Goal: Task Accomplishment & Management: Manage account settings

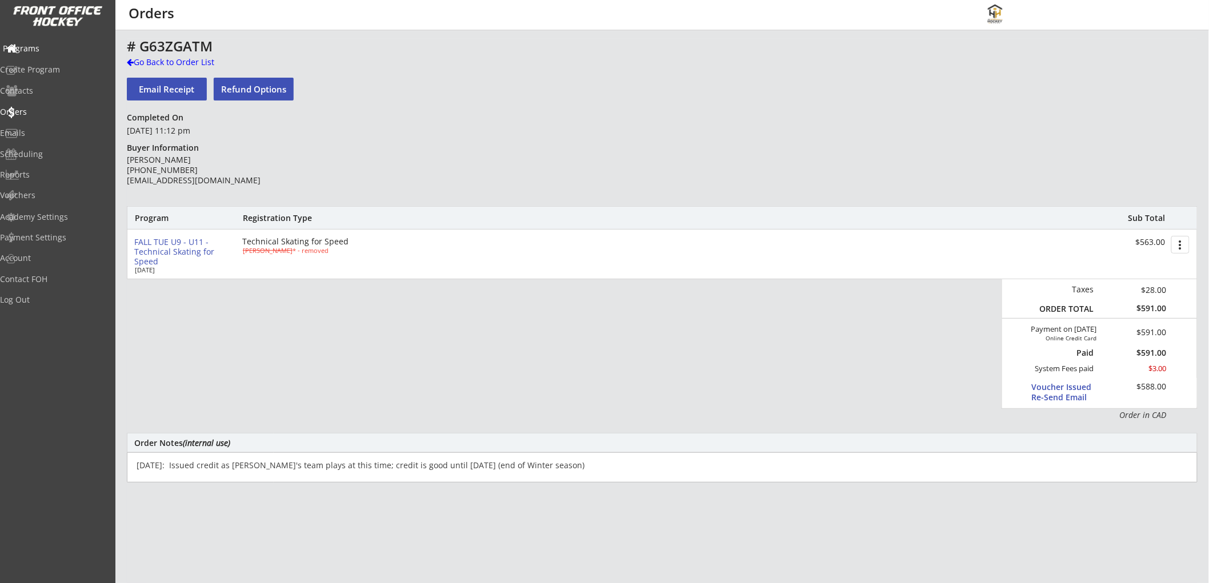
click at [53, 47] on div "Programs" at bounding box center [54, 49] width 103 height 8
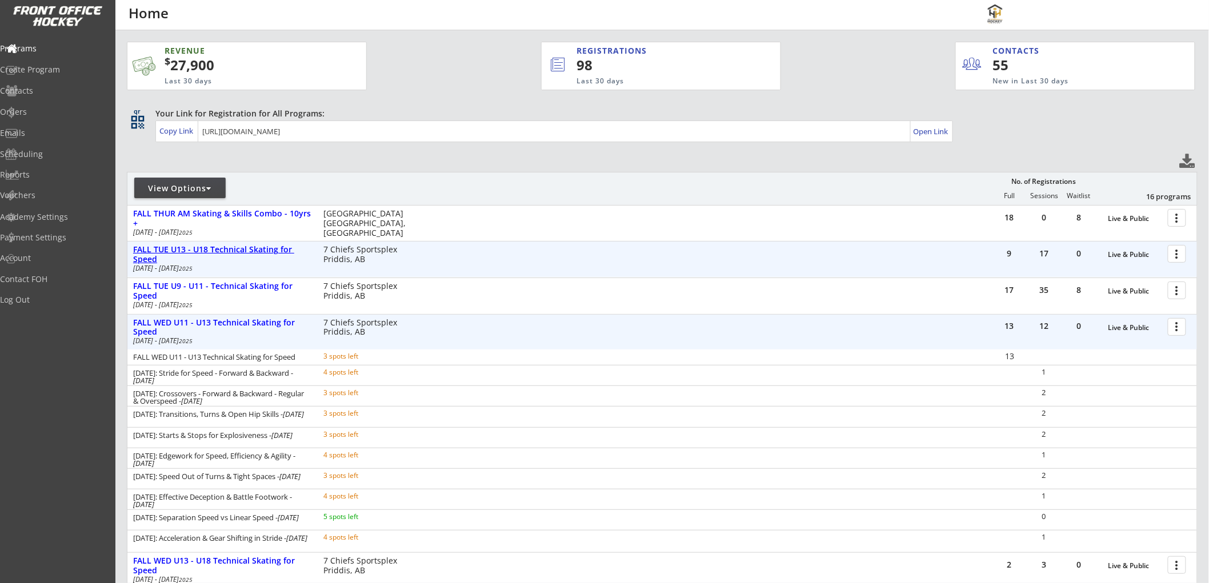
click at [223, 249] on div "FALL TUE U13 - U18 Technical Skating for Speed" at bounding box center [222, 254] width 178 height 19
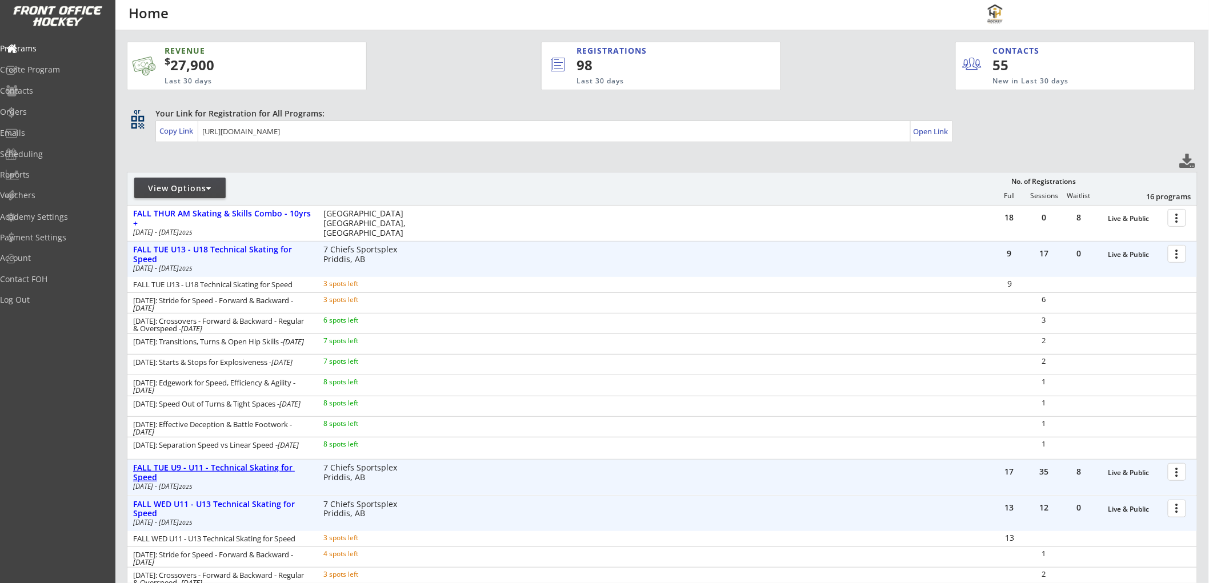
click at [202, 467] on div "FALL TUE U9 - U11 - Technical Skating for Speed" at bounding box center [222, 472] width 178 height 19
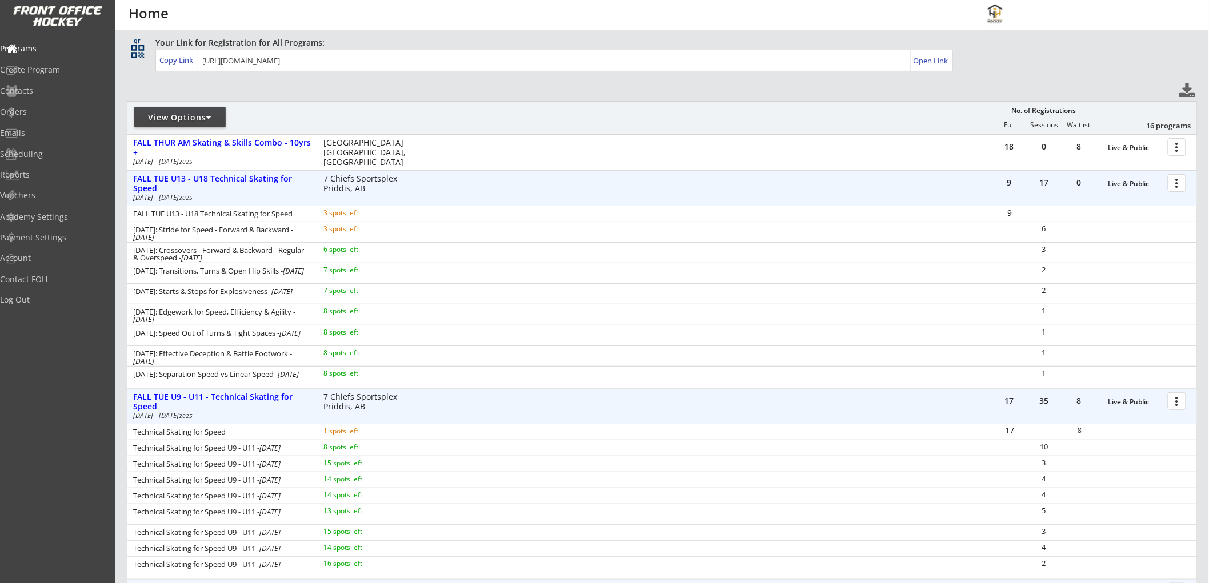
scroll to position [63, 0]
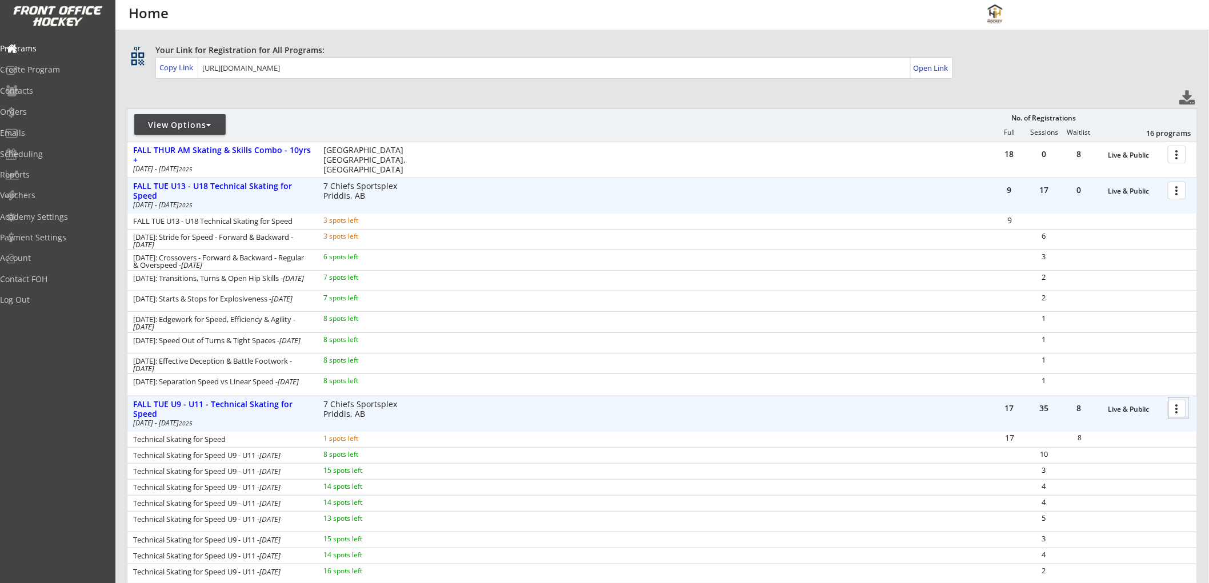
click at [1178, 411] on div at bounding box center [1179, 408] width 20 height 20
click at [36, 111] on div "Orders" at bounding box center [54, 112] width 103 height 8
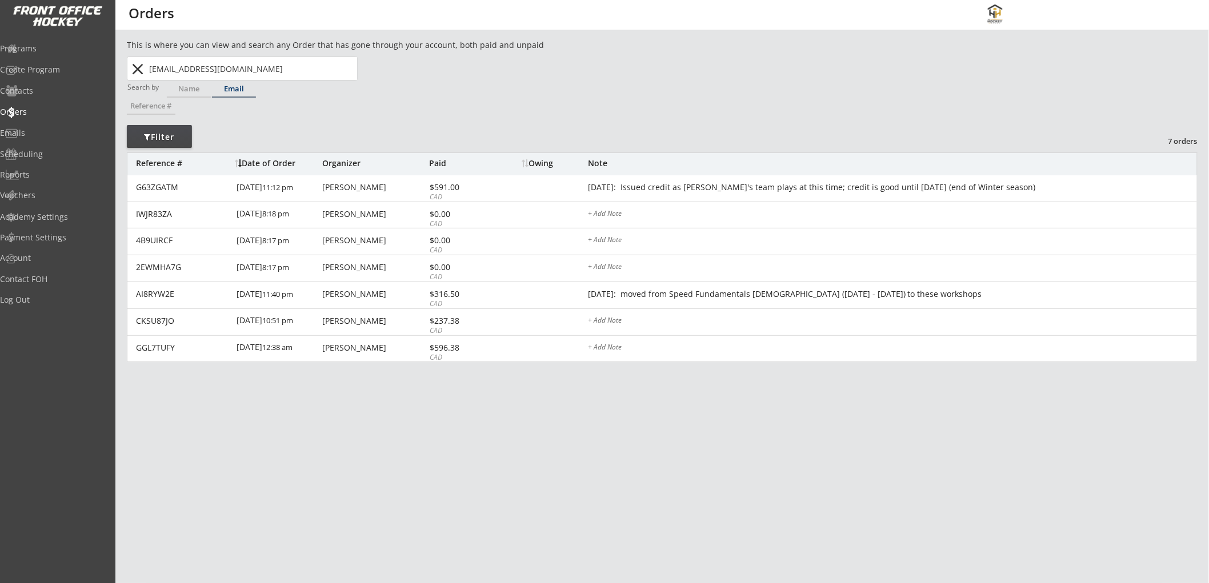
drag, startPoint x: 258, startPoint y: 71, endPoint x: 115, endPoint y: 70, distance: 142.8
click at [115, 70] on div "This is where you can view and search any Order that has gone through your acco…" at bounding box center [661, 377] width 1093 height 676
paste input "steveshrum@hot"
click at [227, 91] on strong "[EMAIL_ADDRESS][DOMAIN_NAME]" at bounding box center [228, 91] width 138 height 11
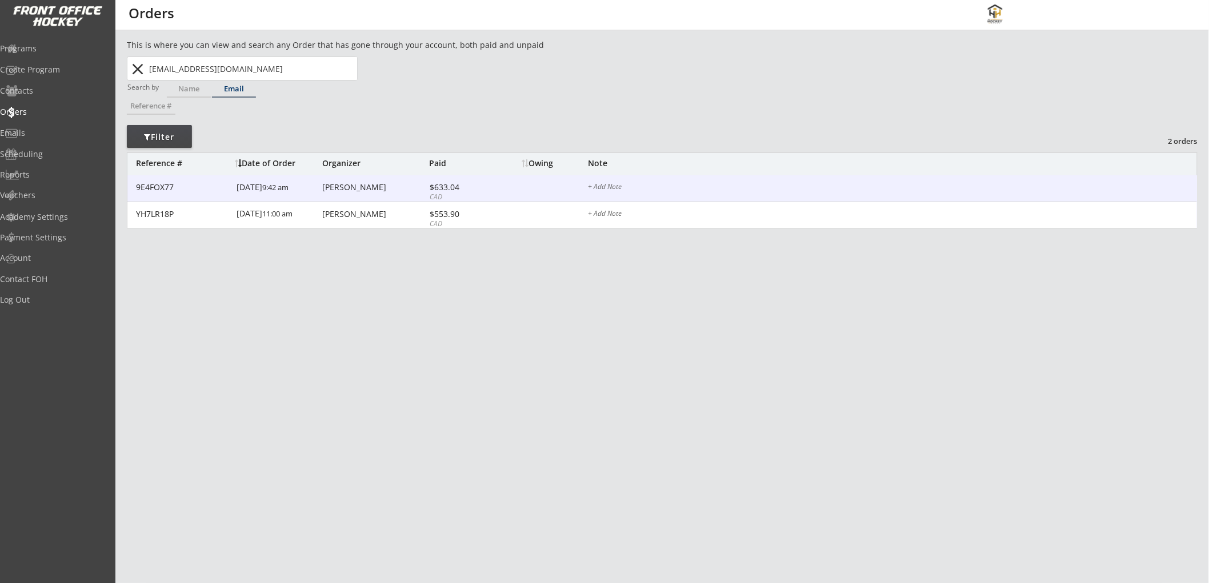
type input "[EMAIL_ADDRESS][DOMAIN_NAME]"
click at [472, 187] on div "$633.04" at bounding box center [460, 187] width 61 height 8
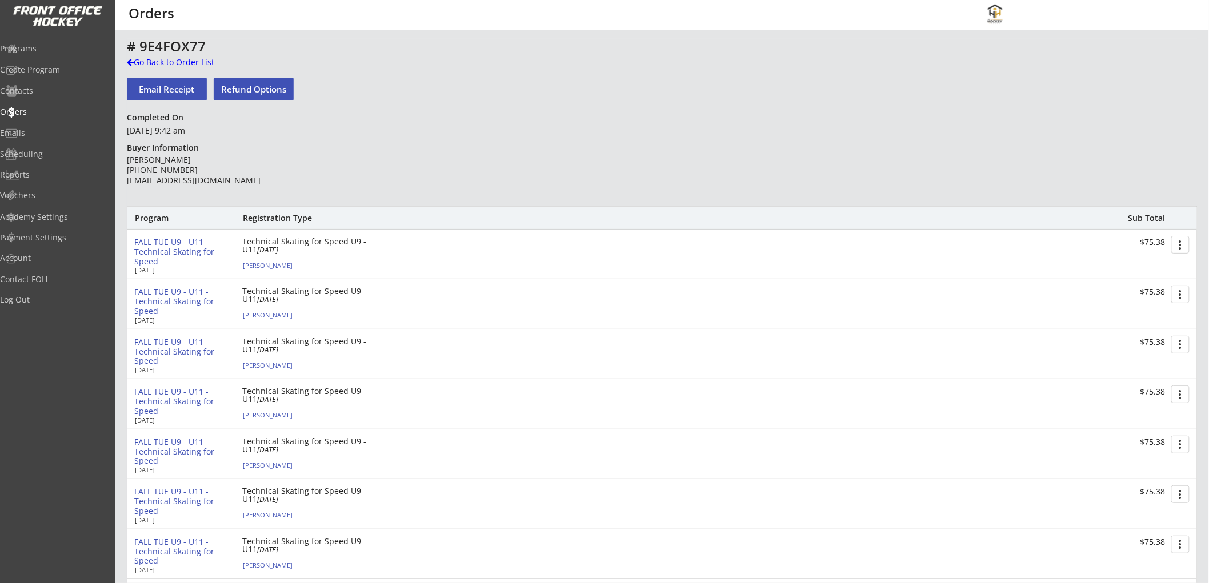
click at [179, 244] on div "FALL TUE U9 - U11 - Technical Skating for Speed" at bounding box center [183, 252] width 99 height 29
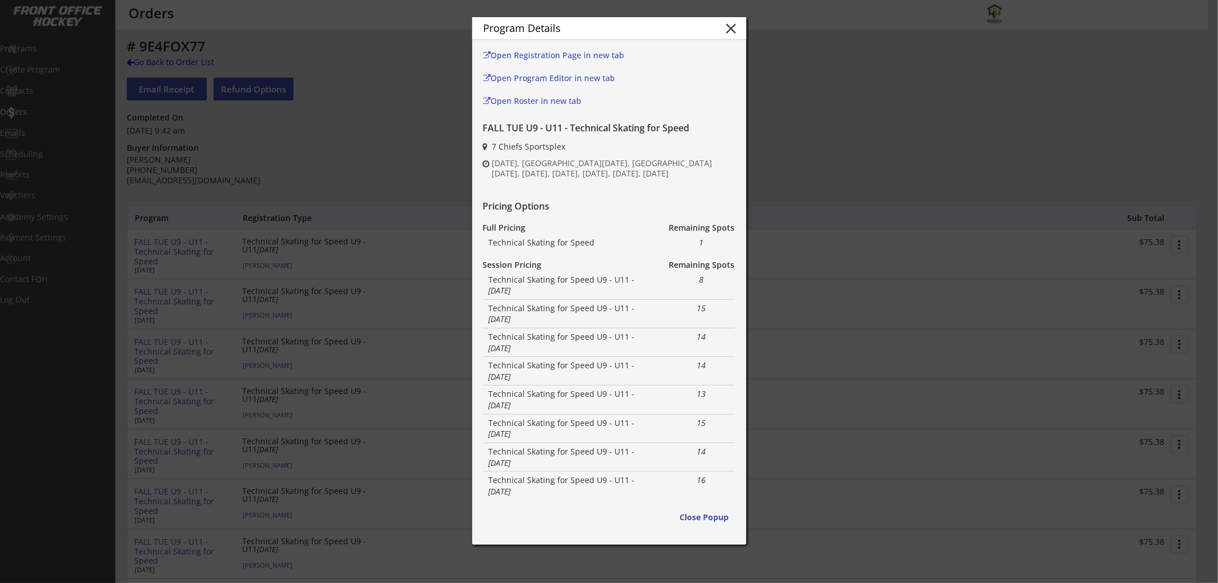
click at [727, 26] on button "close" at bounding box center [731, 28] width 17 height 17
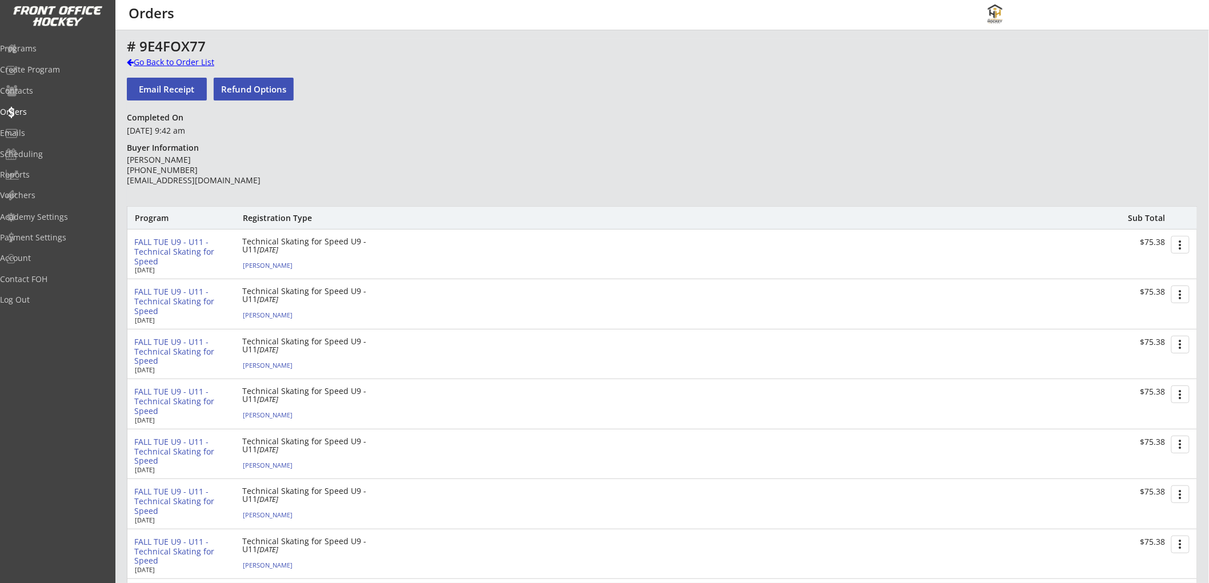
click at [191, 57] on div "Go Back to Order List" at bounding box center [186, 62] width 118 height 11
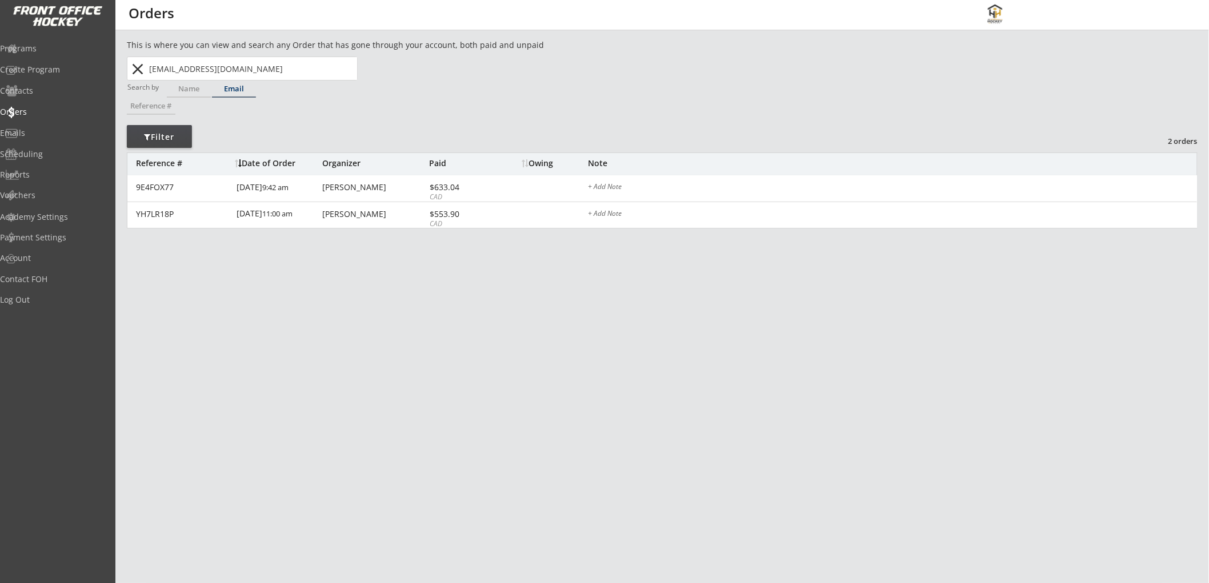
click at [830, 386] on div "This is where you can view and search any Order that has gone through your acco…" at bounding box center [661, 546] width 1093 height 1015
click at [36, 41] on div "Programs" at bounding box center [54, 49] width 109 height 20
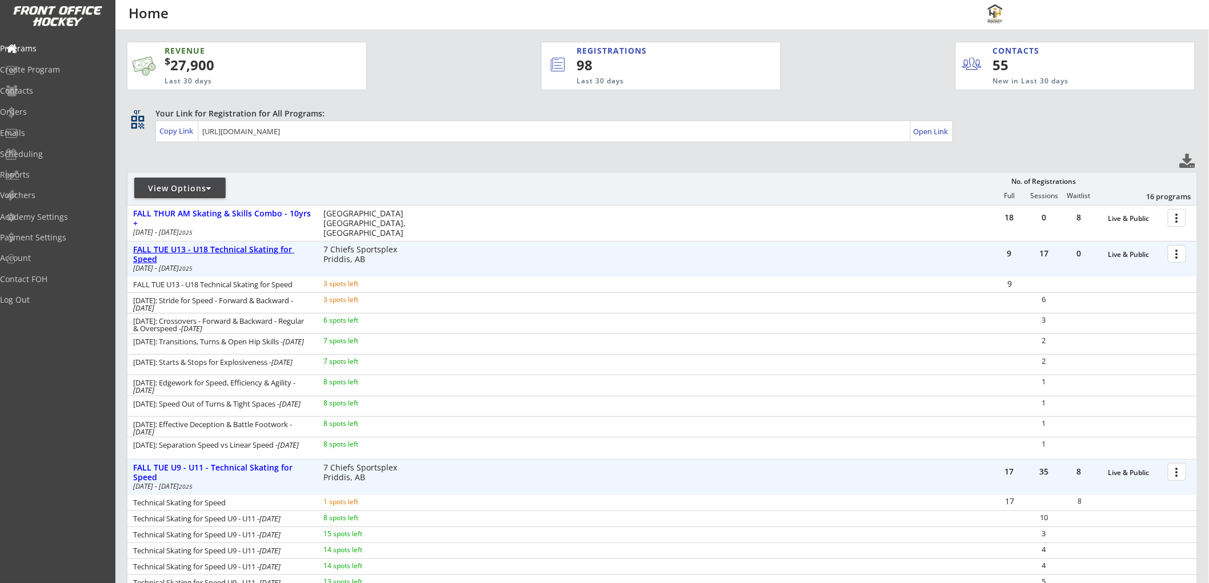
click at [247, 250] on div "FALL TUE U13 - U18 Technical Skating for Speed" at bounding box center [222, 254] width 178 height 19
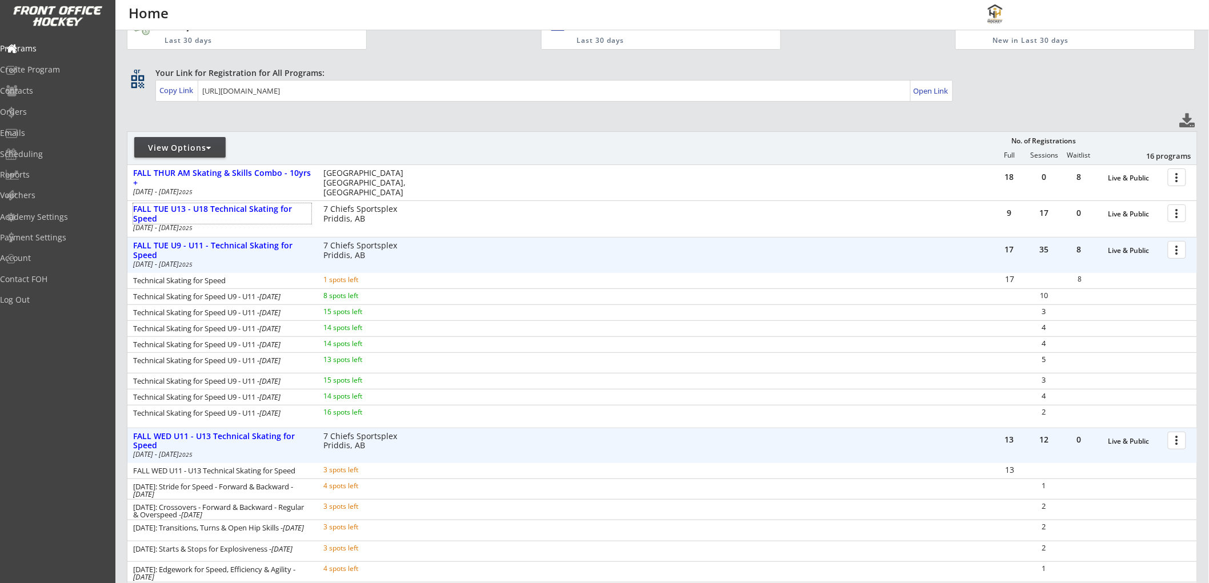
scroll to position [63, 0]
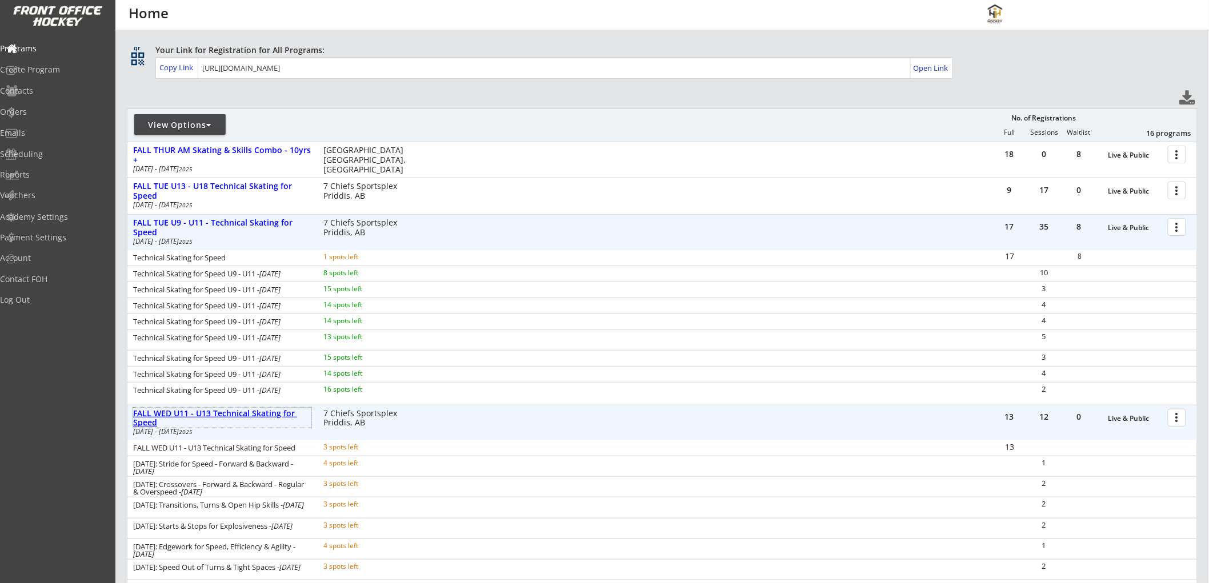
click at [257, 409] on div "FALL WED U11 - U13 Technical Skating for Speed" at bounding box center [222, 418] width 178 height 19
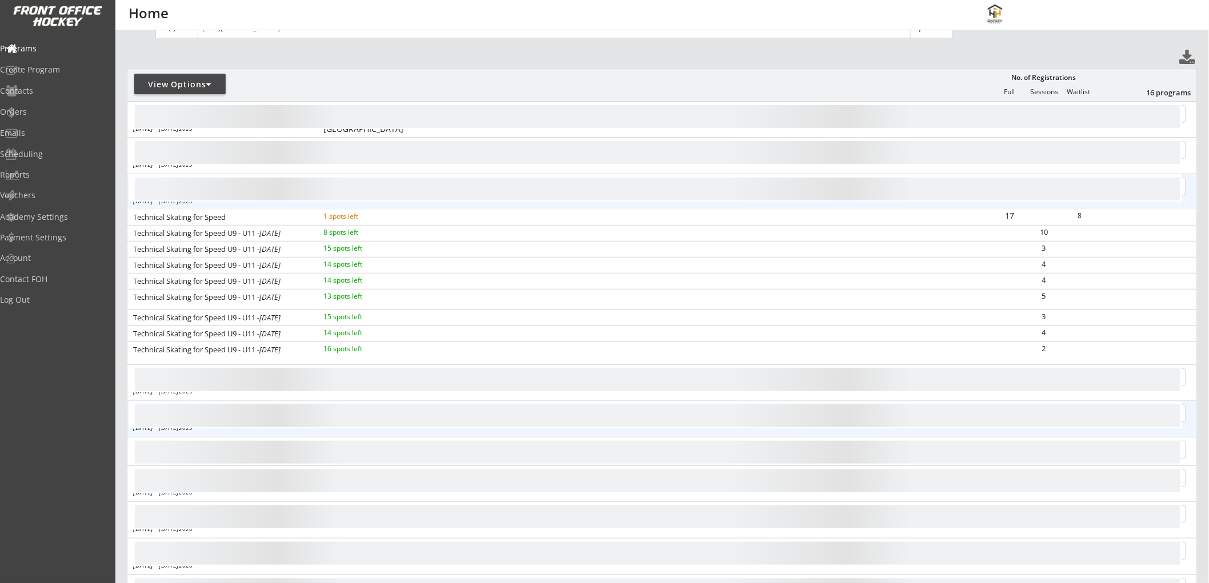
scroll to position [127, 0]
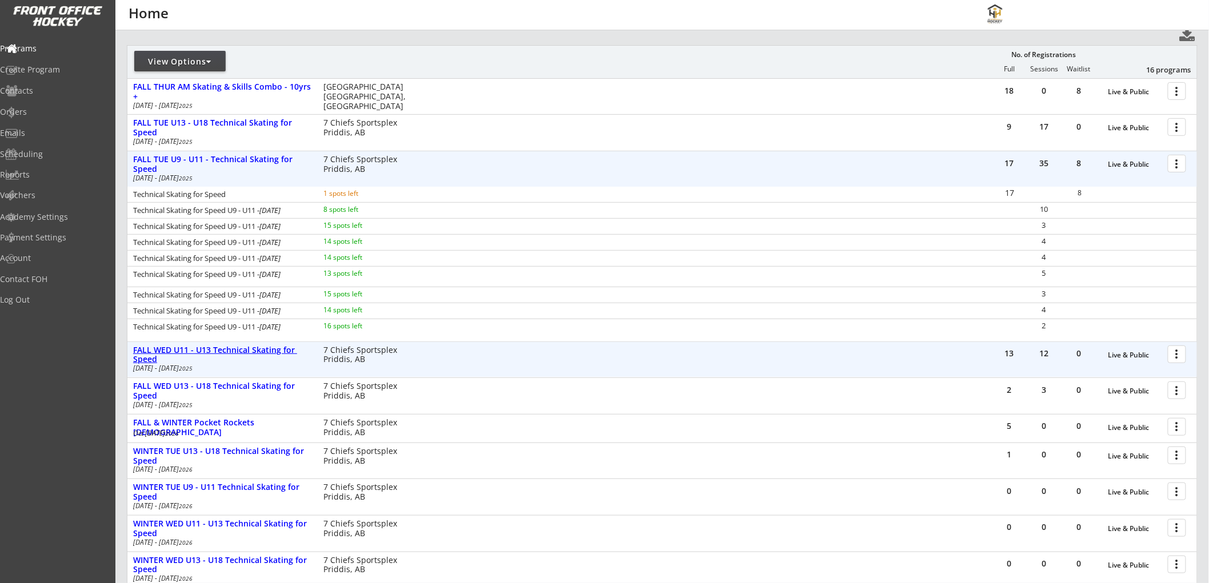
click at [271, 346] on div "FALL WED U11 - U13 Technical Skating for Speed" at bounding box center [222, 355] width 178 height 19
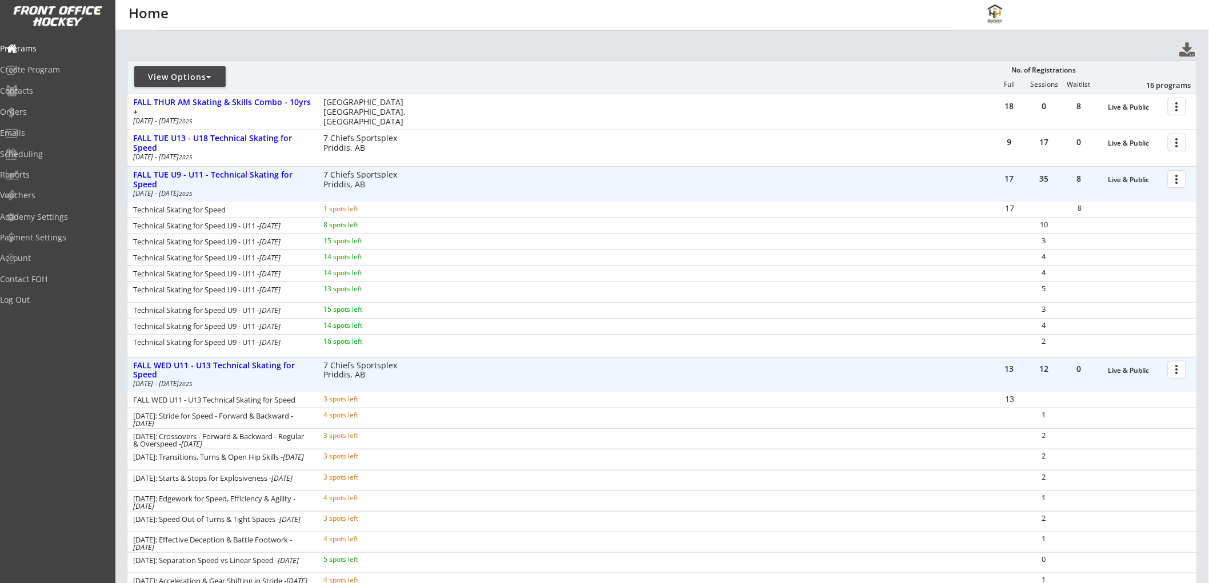
scroll to position [63, 0]
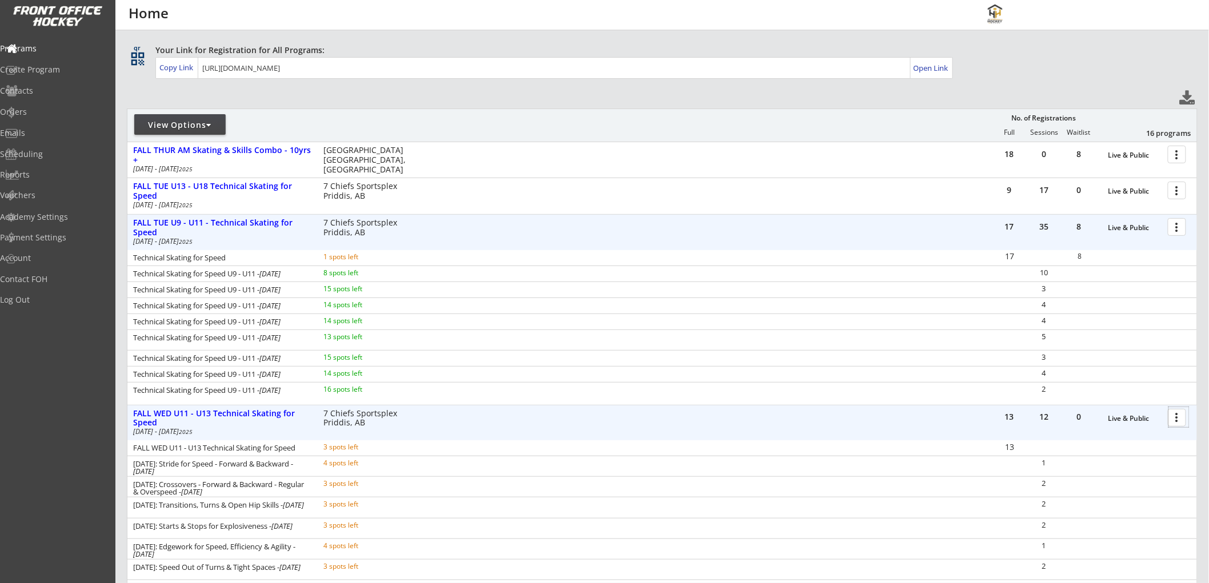
click at [1175, 418] on div at bounding box center [1179, 417] width 20 height 20
click at [1101, 470] on div "Registration Page" at bounding box center [1137, 473] width 82 height 8
click at [180, 410] on div "FALL WED U11 - U13 Technical Skating for Speed" at bounding box center [222, 418] width 178 height 19
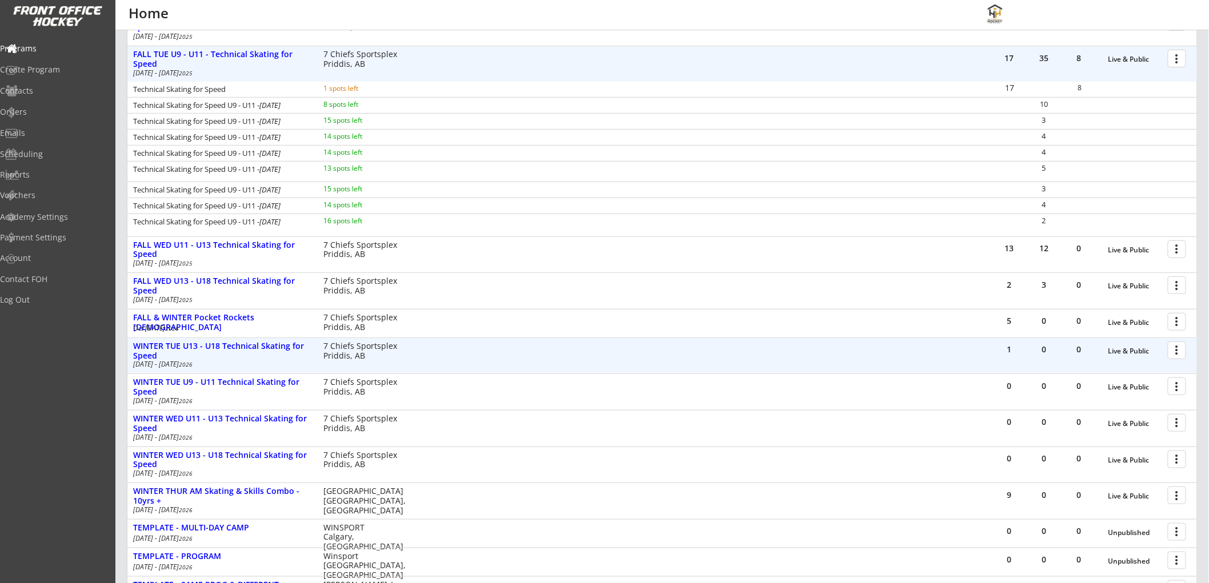
scroll to position [254, 0]
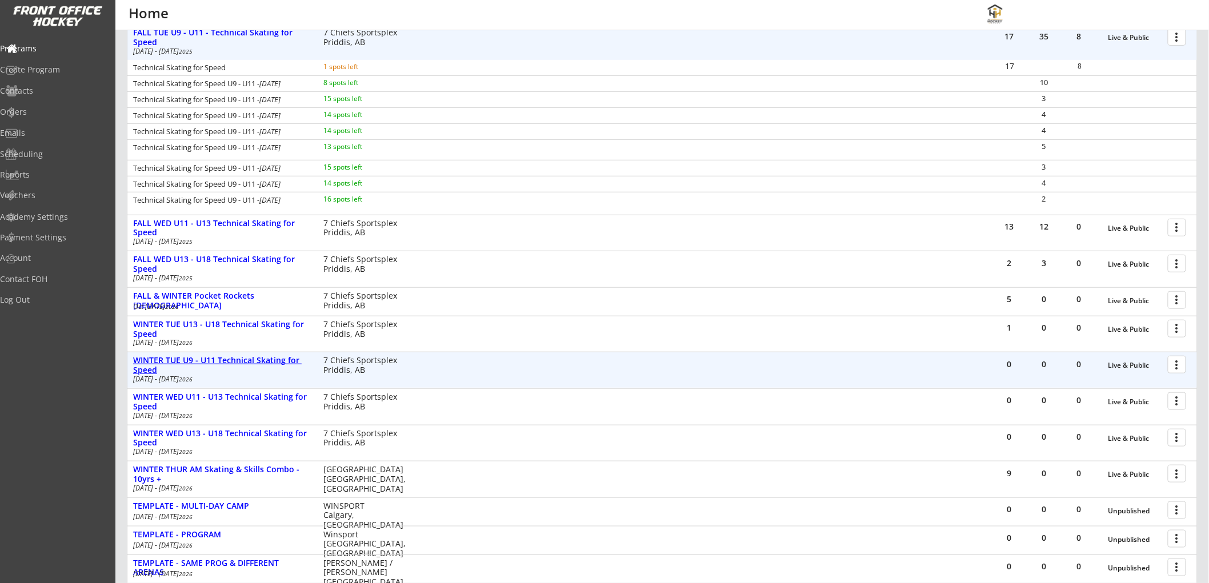
click at [198, 358] on div "WINTER TUE U9 - U11 Technical Skating for Speed" at bounding box center [222, 365] width 178 height 19
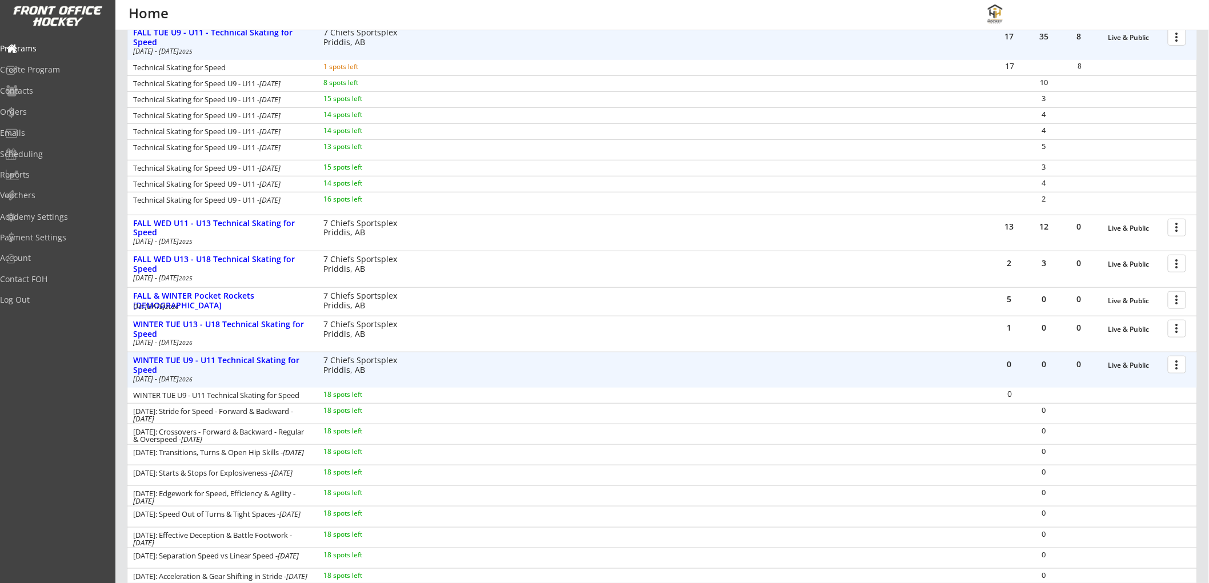
click at [1178, 361] on div at bounding box center [1179, 364] width 20 height 20
click at [1110, 418] on div "Registration Page" at bounding box center [1137, 420] width 82 height 8
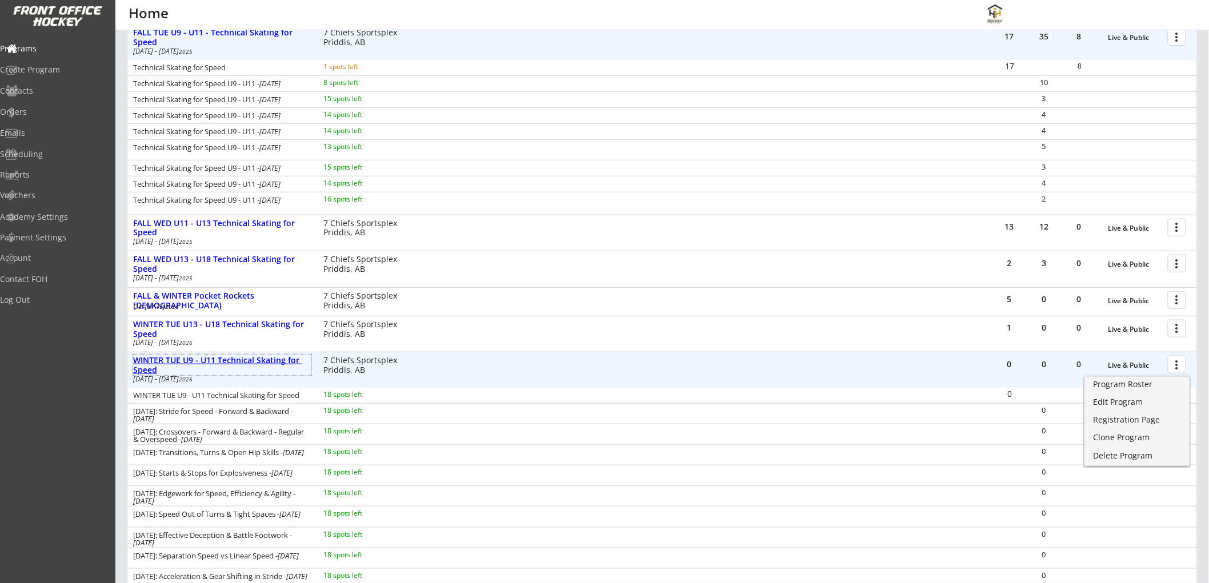
click at [184, 358] on div "WINTER TUE U9 - U11 Technical Skating for Speed" at bounding box center [222, 365] width 178 height 19
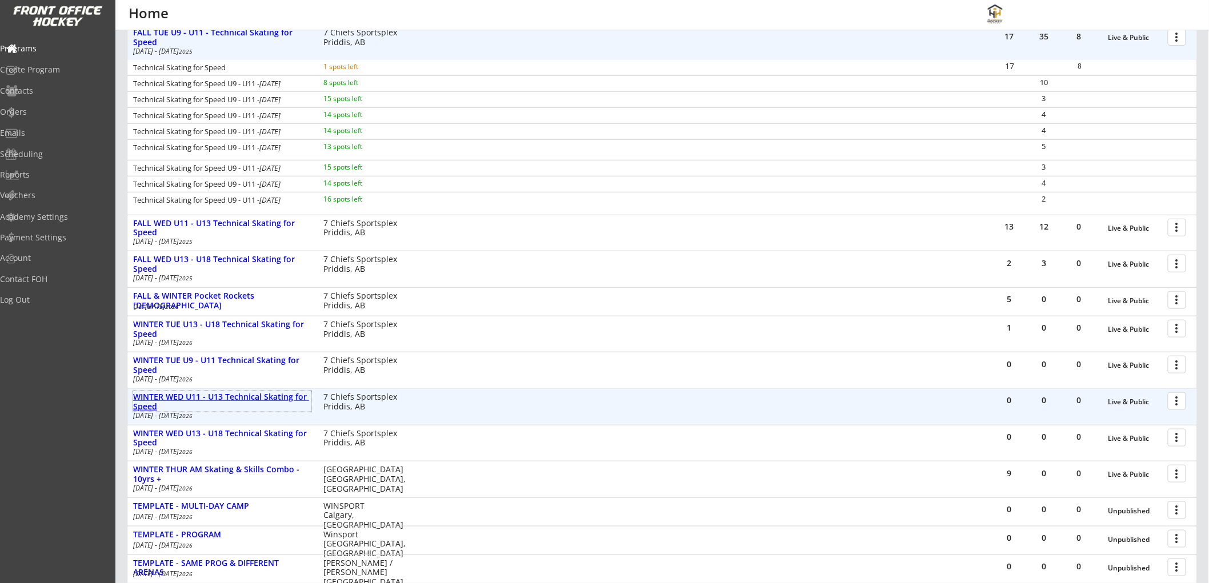
click at [185, 393] on div "WINTER WED U11 - U13 Technical Skating for Speed" at bounding box center [222, 401] width 178 height 19
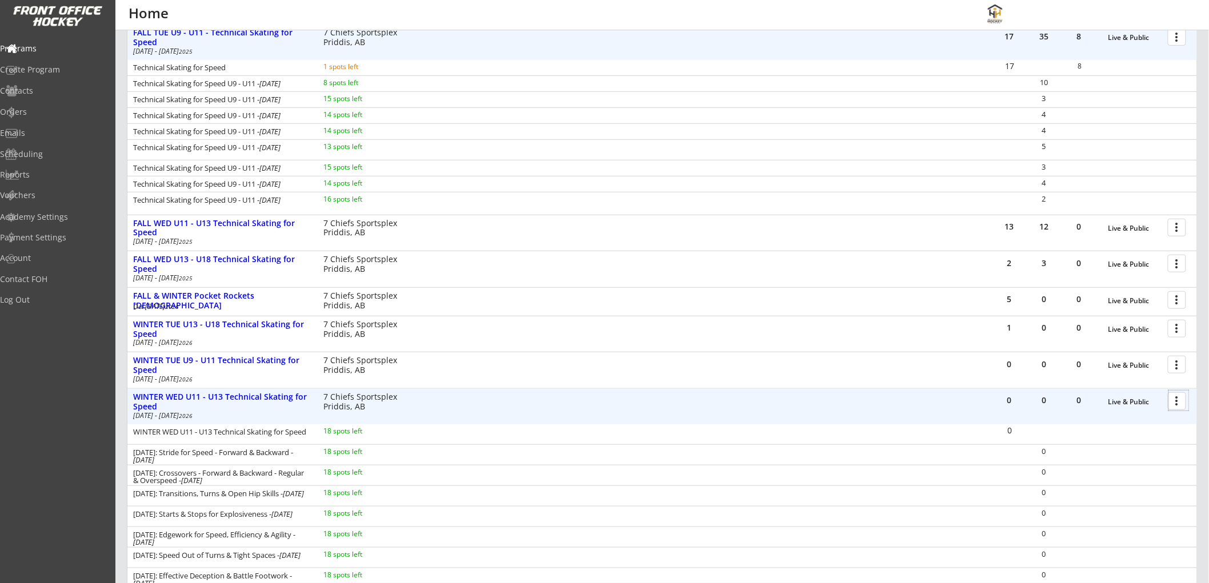
click at [1181, 400] on div at bounding box center [1179, 401] width 20 height 20
click at [1097, 457] on div "Registration Page" at bounding box center [1137, 456] width 82 height 8
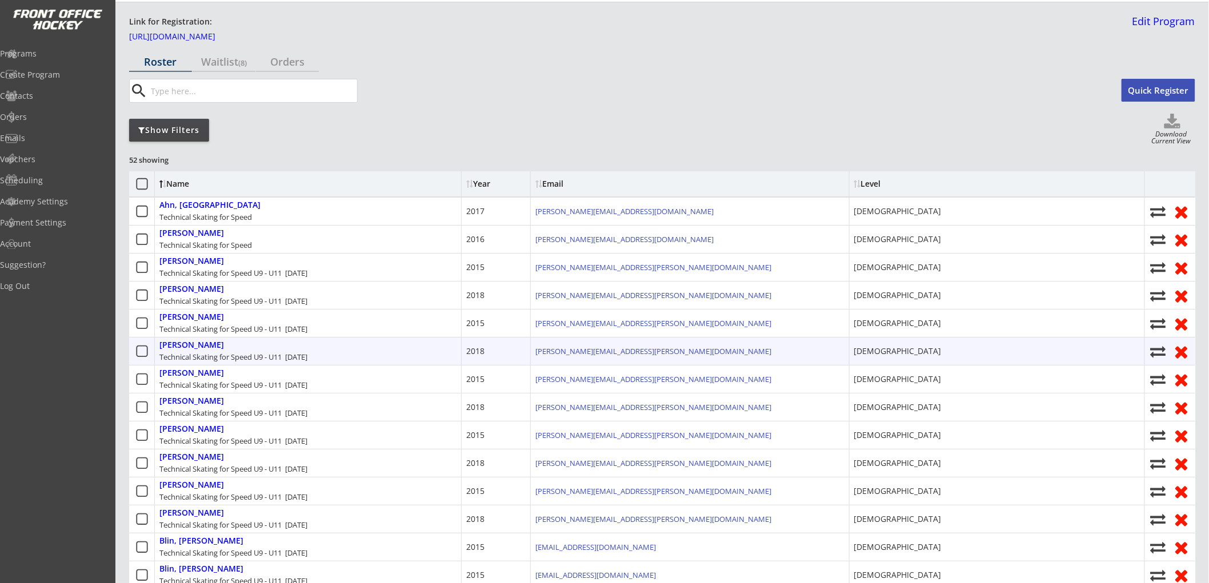
scroll to position [63, 0]
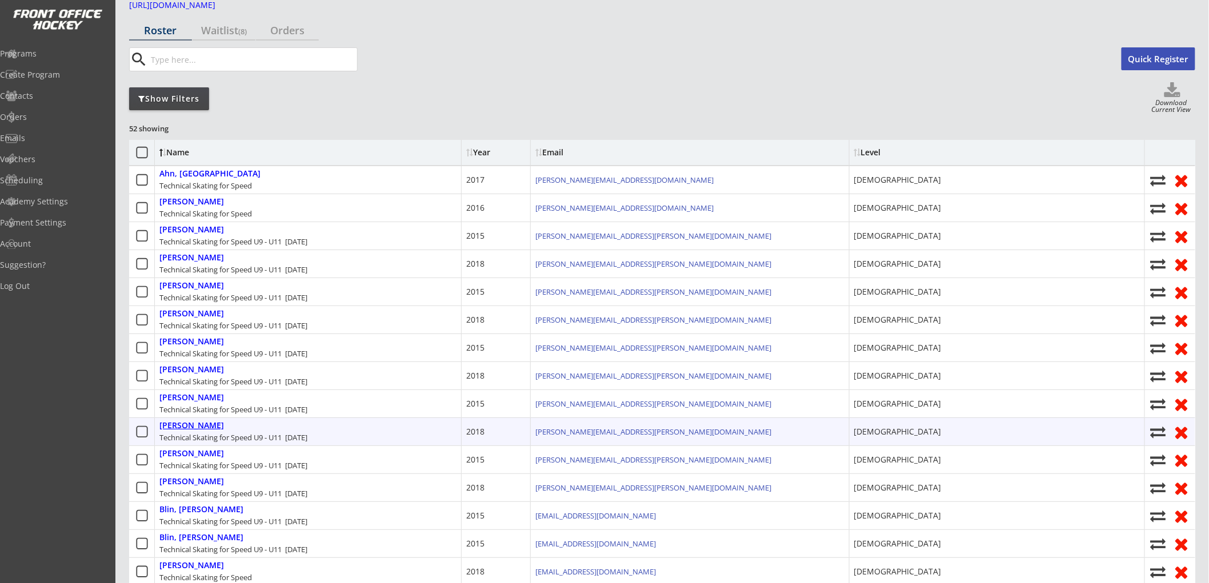
click at [197, 425] on div "[PERSON_NAME]" at bounding box center [191, 426] width 65 height 10
select select ""[DEMOGRAPHIC_DATA]""
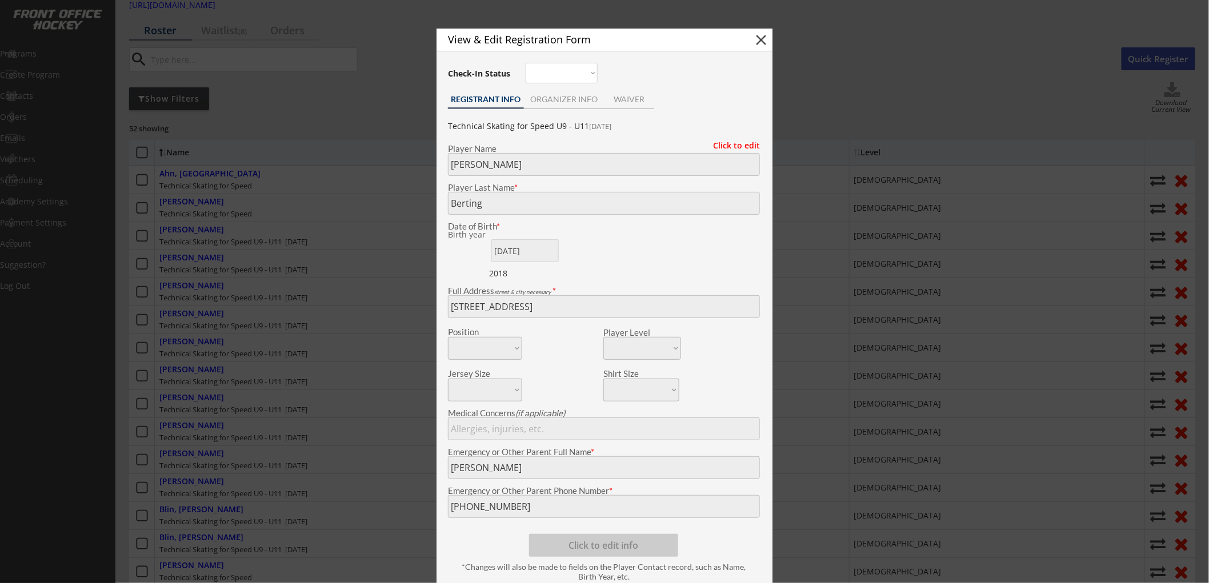
click at [763, 39] on button "close" at bounding box center [760, 39] width 17 height 17
select select ""PLACEHOLDER_1427118222253""
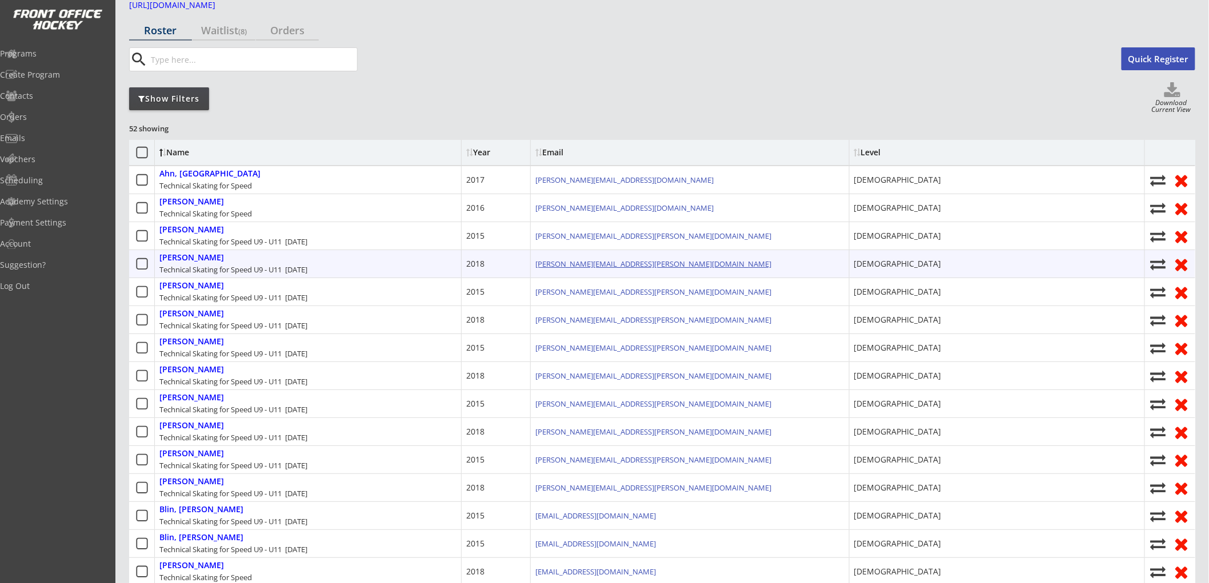
click at [581, 259] on link "[PERSON_NAME][EMAIL_ADDRESS][PERSON_NAME][DOMAIN_NAME]" at bounding box center [653, 264] width 236 height 10
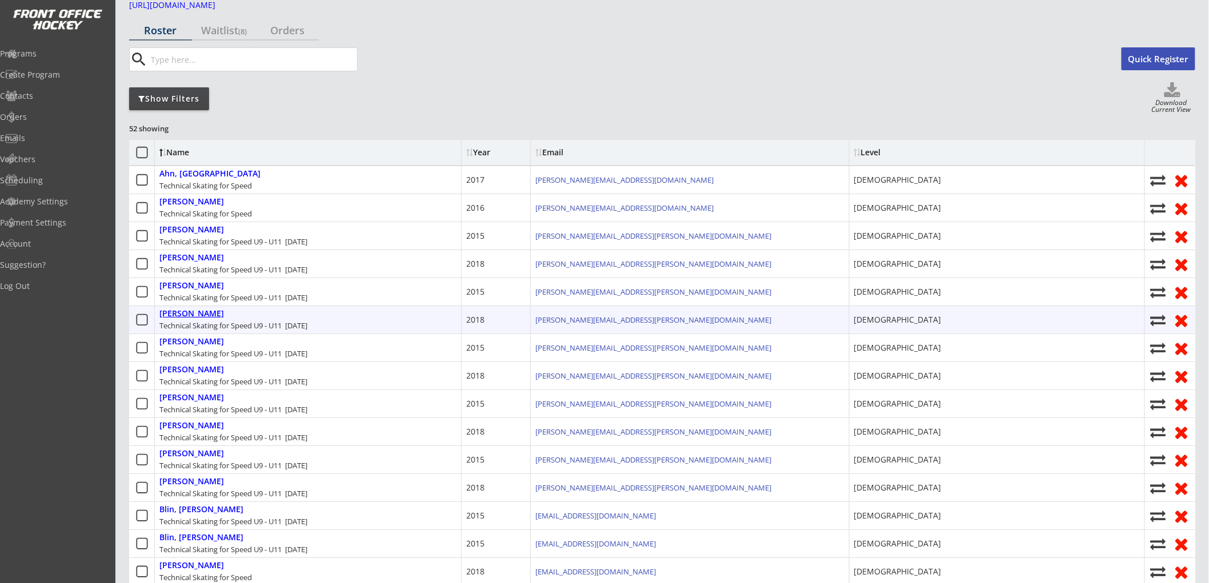
click at [198, 316] on div "[PERSON_NAME]" at bounding box center [191, 314] width 65 height 10
type input "[PERSON_NAME]"
type input "Berting"
type input "[DATE]"
type input "[STREET_ADDRESS]"
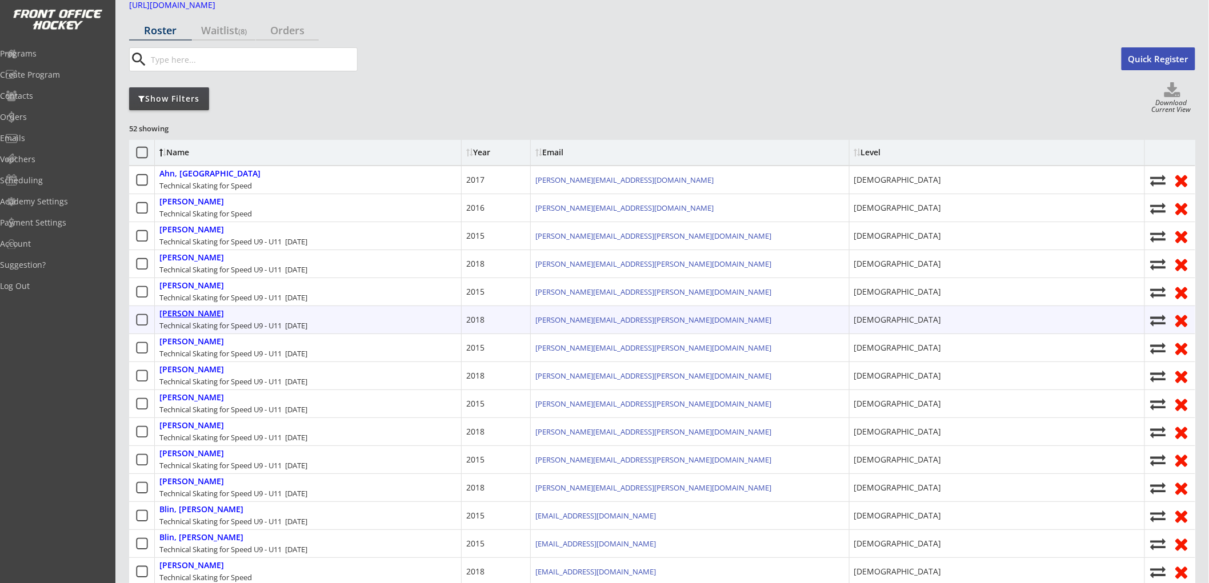
select select ""[DEMOGRAPHIC_DATA]""
type input "[PERSON_NAME]"
type input "[PHONE_NUMBER]"
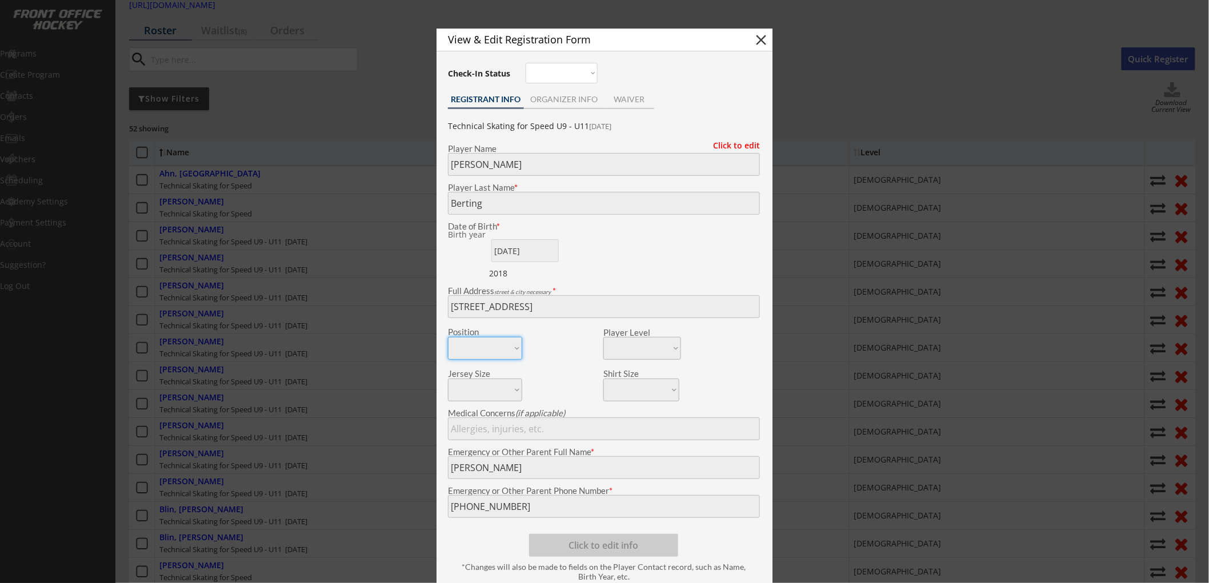
click at [759, 36] on button "close" at bounding box center [760, 39] width 17 height 17
select select ""PLACEHOLDER_1427118222253""
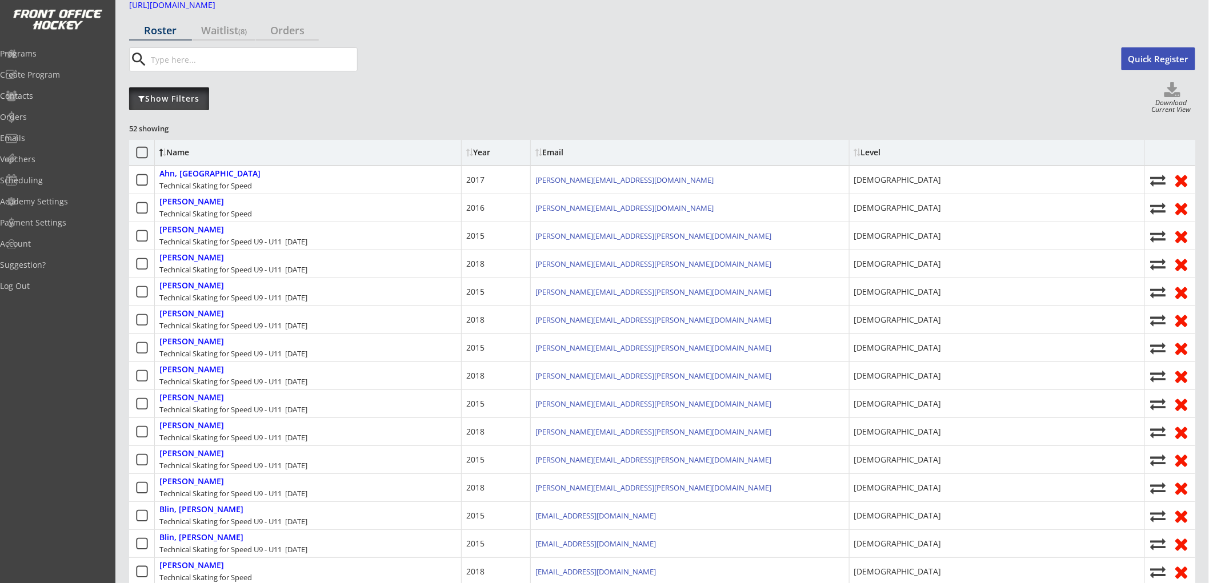
click at [190, 101] on div "Show Filters" at bounding box center [169, 98] width 80 height 11
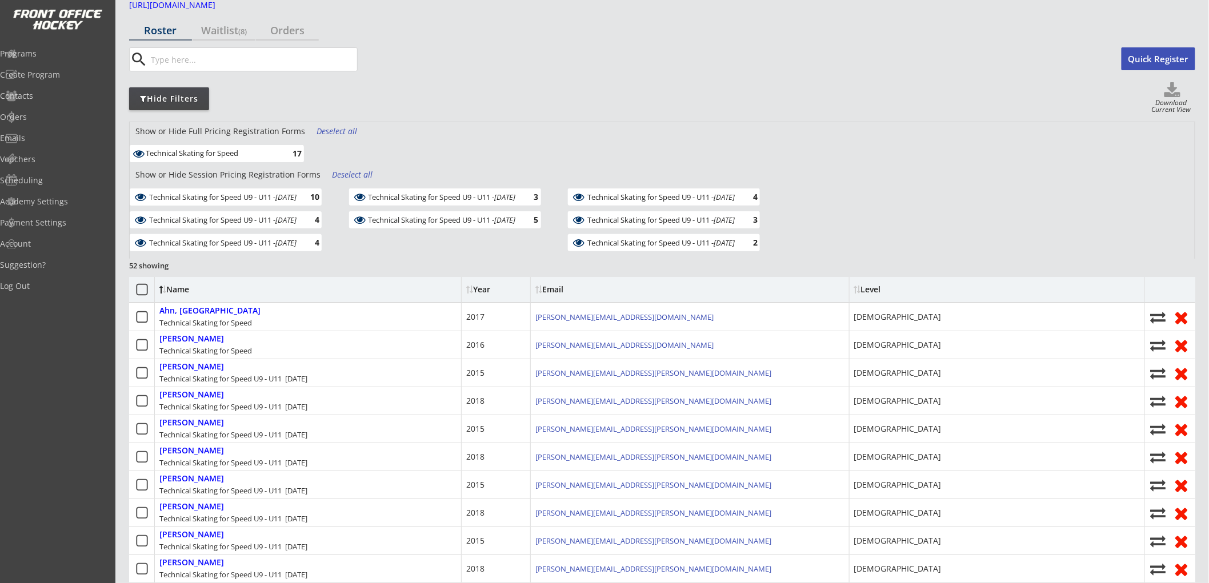
click at [292, 154] on div "17" at bounding box center [290, 153] width 23 height 9
click at [296, 198] on em "[DATE]" at bounding box center [285, 197] width 21 height 10
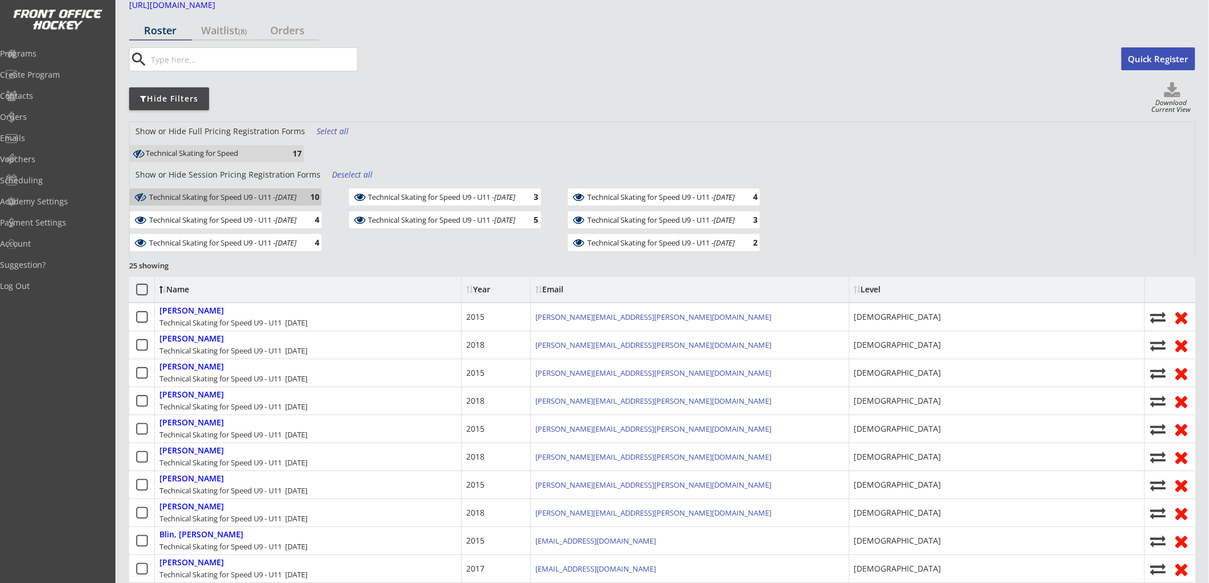
click at [280, 193] on div "Technical Skating for Speed U9 - U11 - [DATE]" at bounding box center [222, 197] width 147 height 8
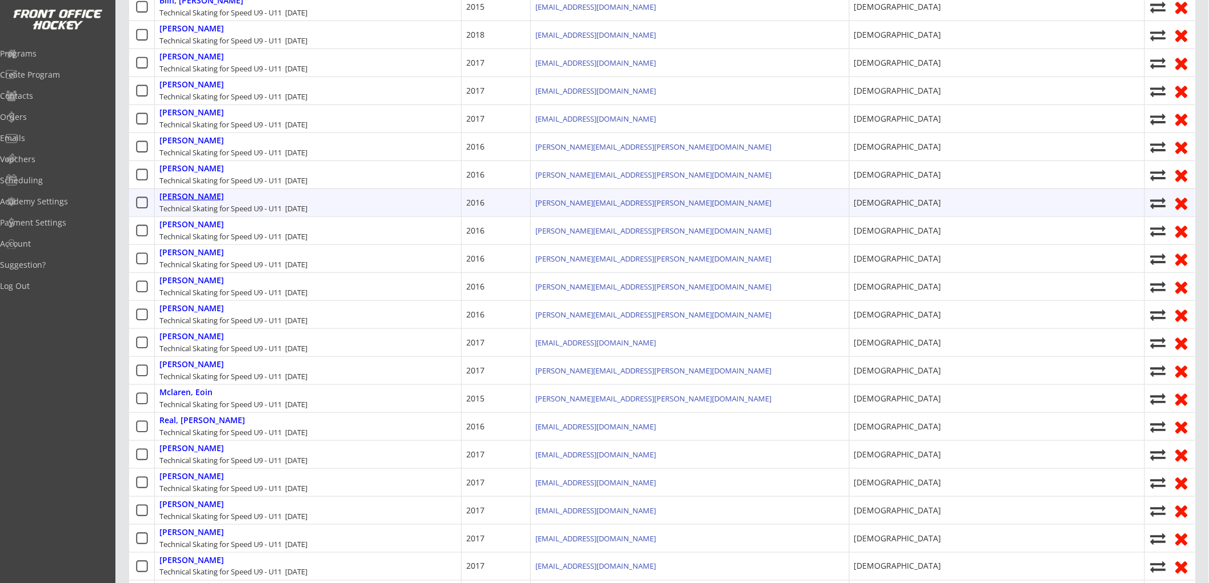
scroll to position [761, 0]
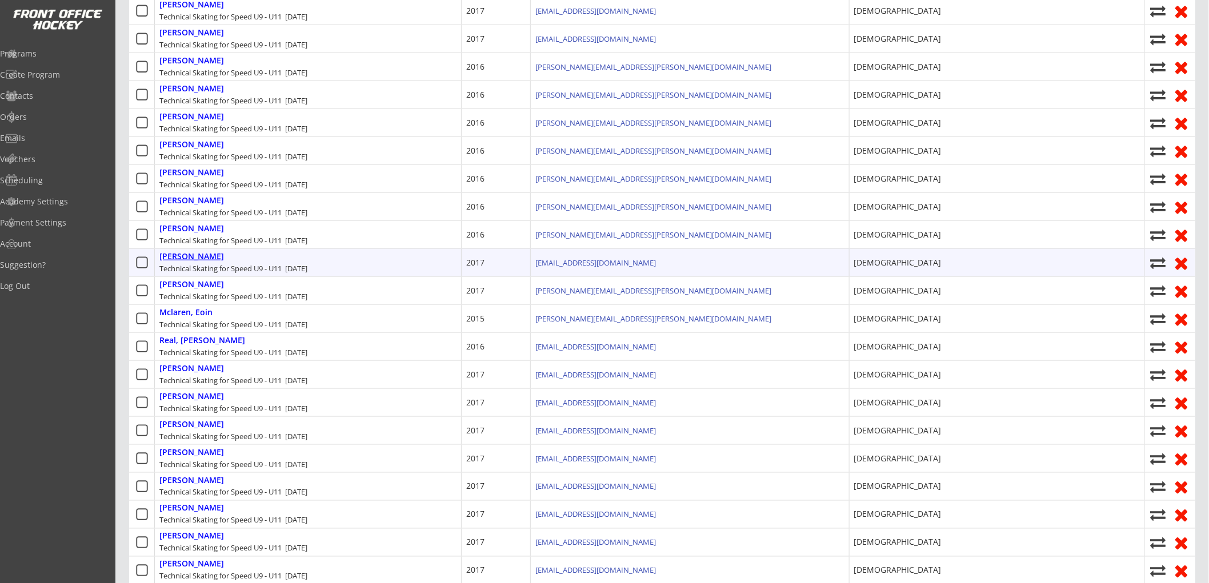
click at [195, 255] on div "[PERSON_NAME]" at bounding box center [191, 257] width 65 height 10
type input "[PERSON_NAME]"
type input "Li"
type input "[DATE]"
type input "[STREET_ADDRESS]"
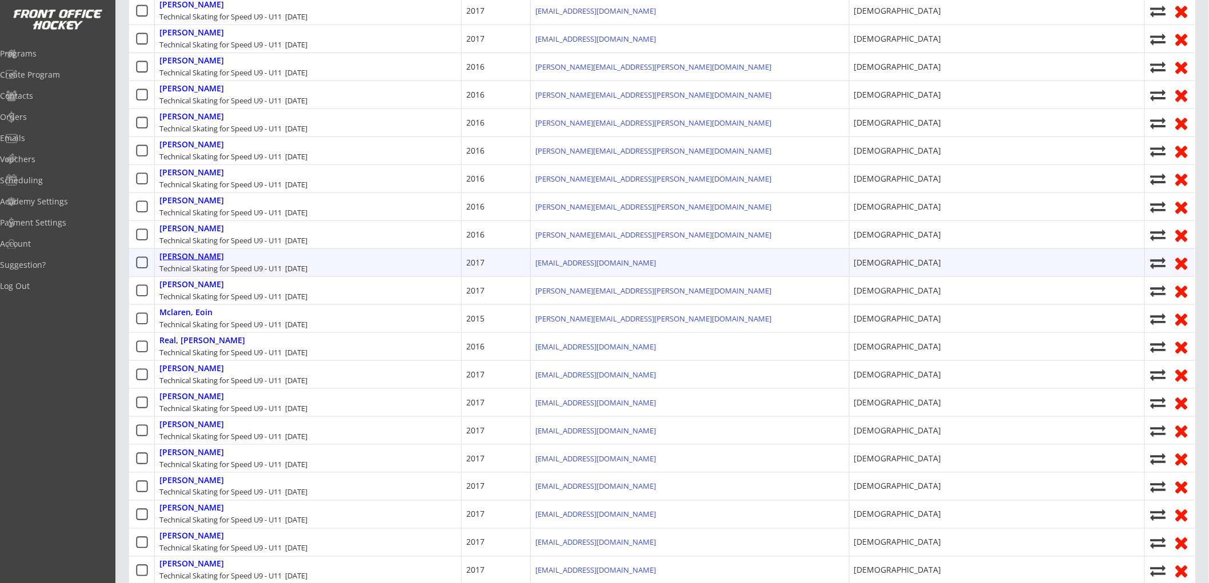
select select ""[DEMOGRAPHIC_DATA]""
type input "[PERSON_NAME]"
type input "[PHONE_NUMBER]"
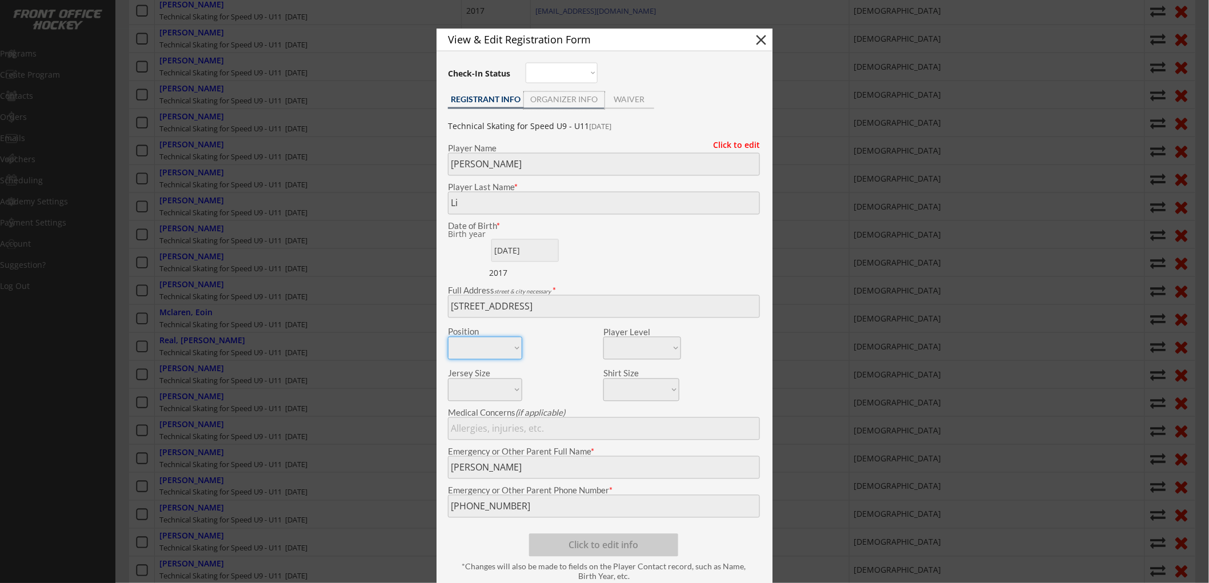
click at [572, 98] on div "ORGANIZER INFO" at bounding box center [564, 99] width 81 height 8
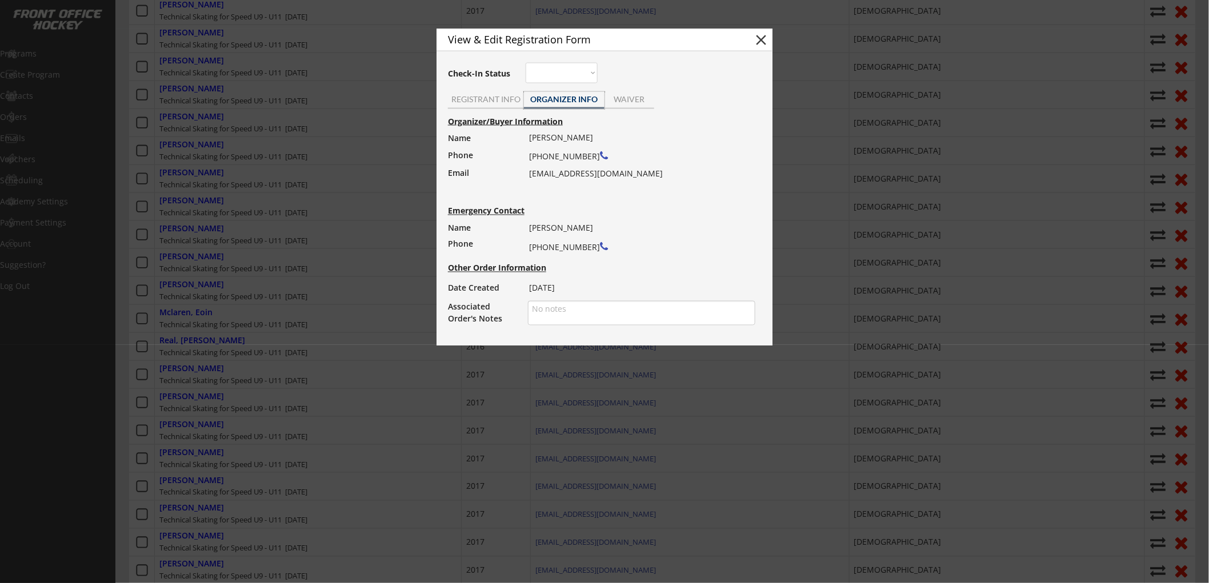
click at [761, 37] on button "close" at bounding box center [760, 39] width 17 height 17
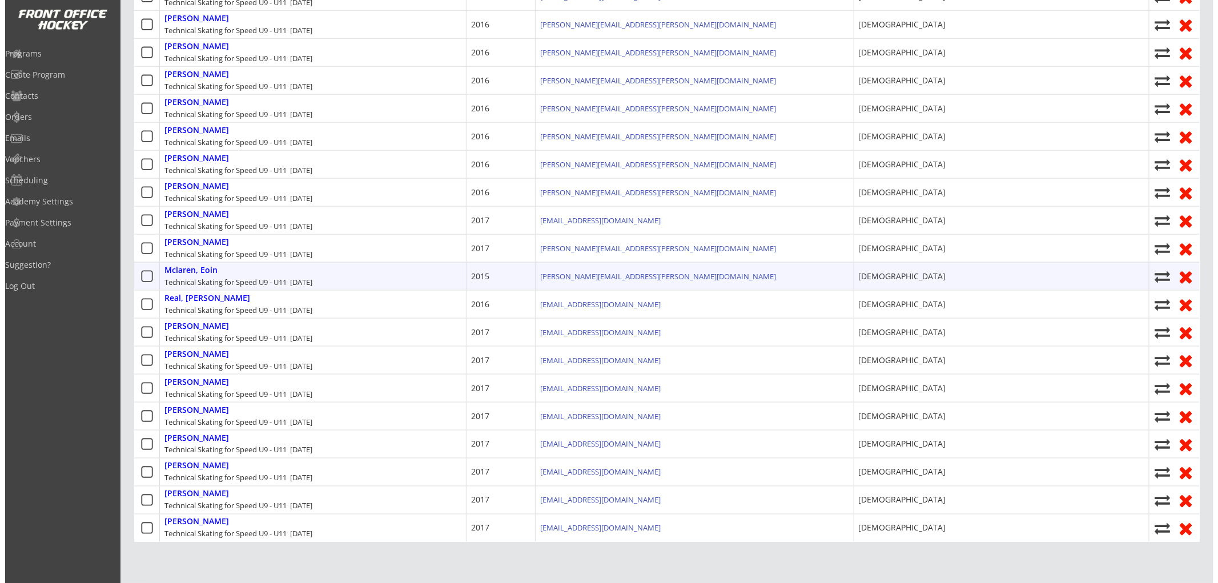
scroll to position [825, 0]
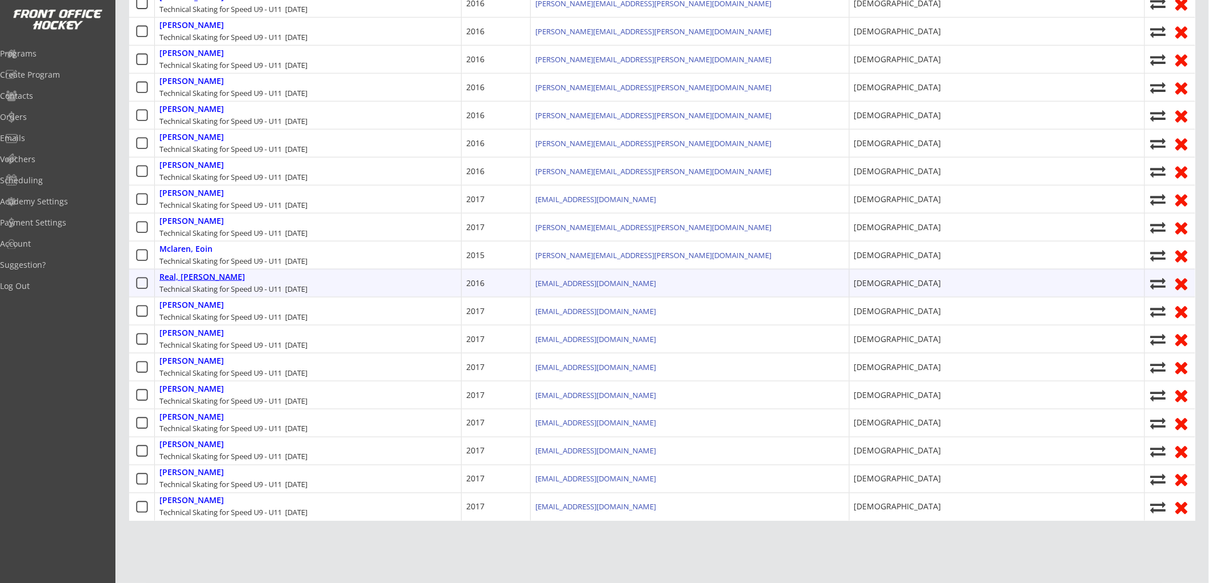
click at [204, 280] on div "Real, [PERSON_NAME]" at bounding box center [202, 277] width 86 height 10
